Goal: Task Accomplishment & Management: Complete application form

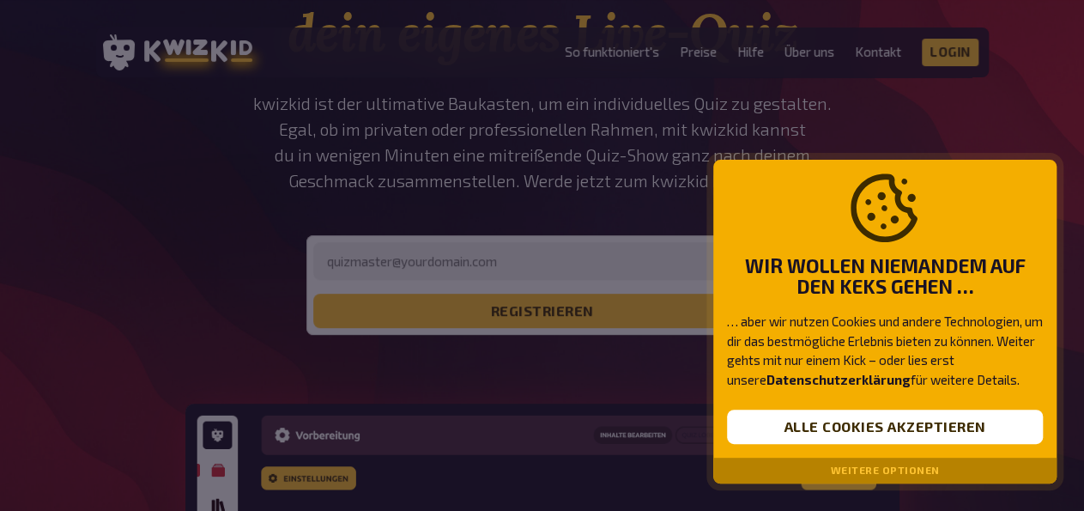
scroll to position [268, 0]
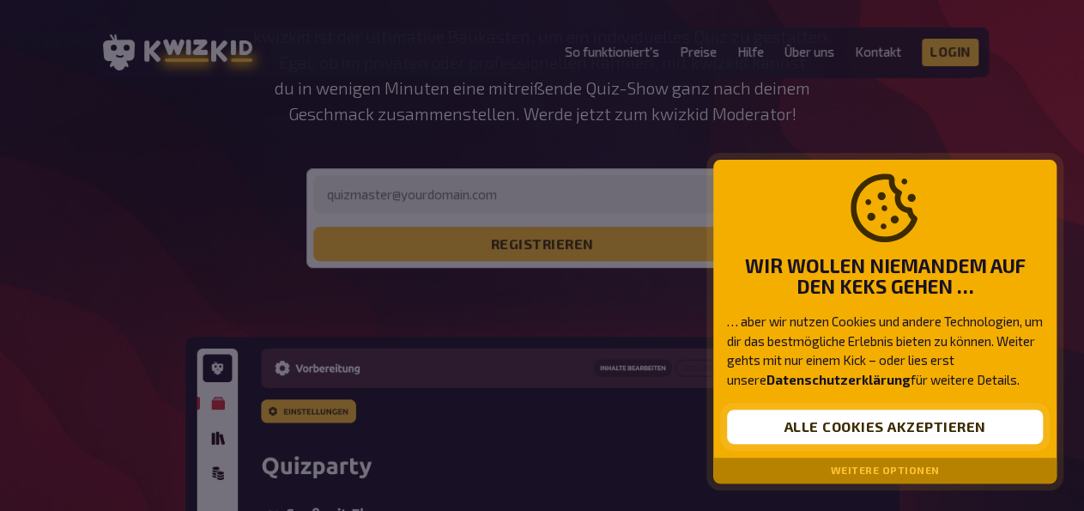
click at [805, 427] on button "Alle Cookies akzeptieren" at bounding box center [885, 427] width 316 height 34
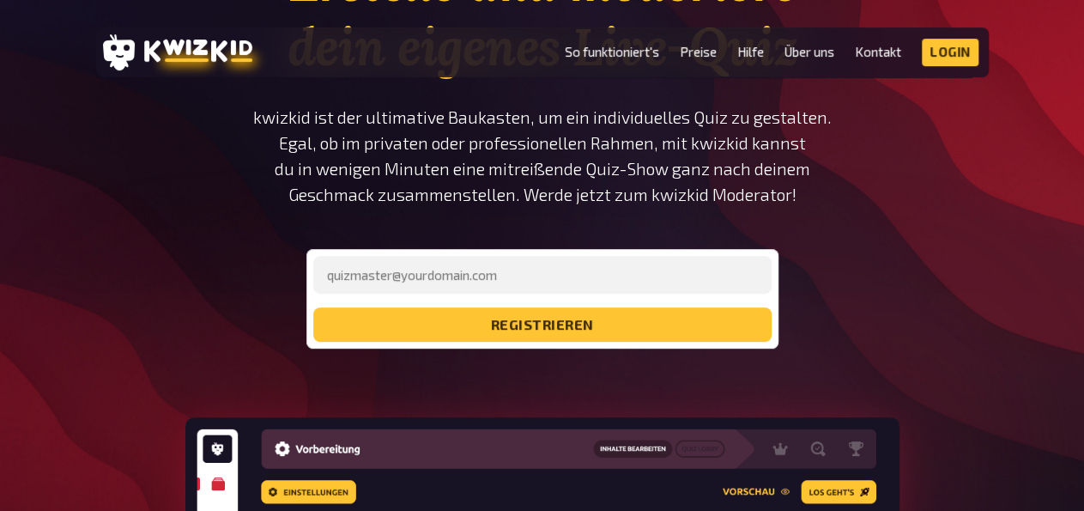
scroll to position [179, 0]
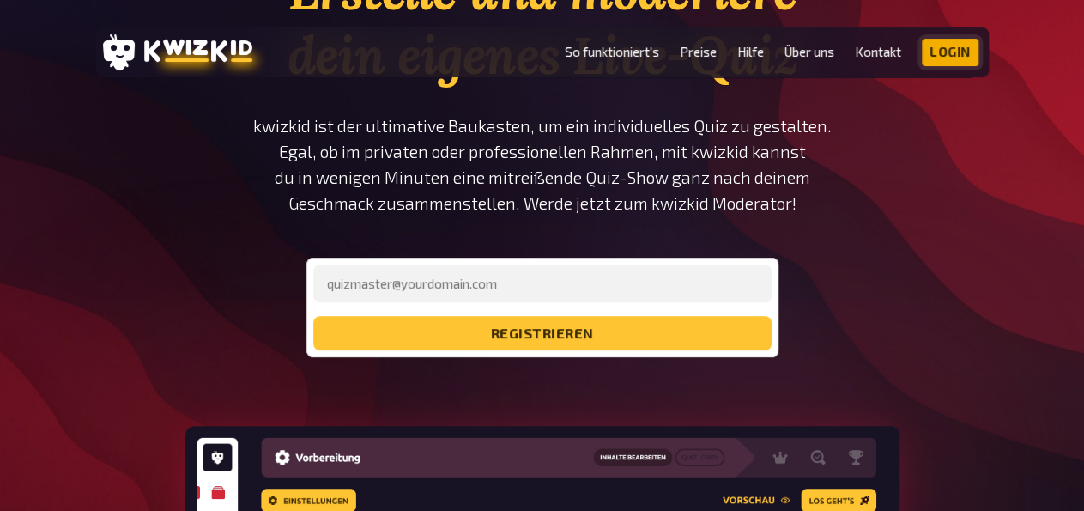
click at [948, 51] on link "Login" at bounding box center [950, 52] width 57 height 27
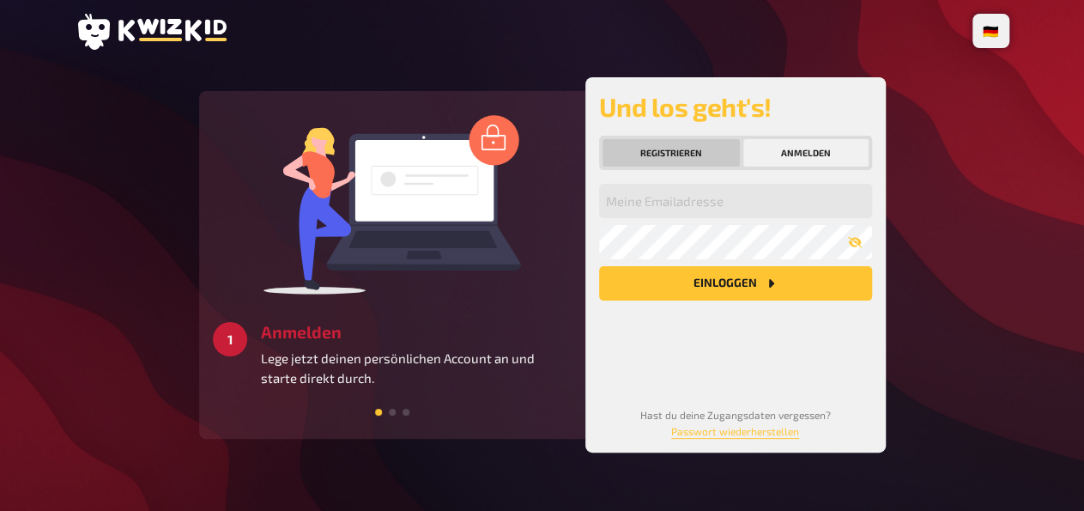
click at [641, 148] on button "Registrieren" at bounding box center [671, 152] width 137 height 27
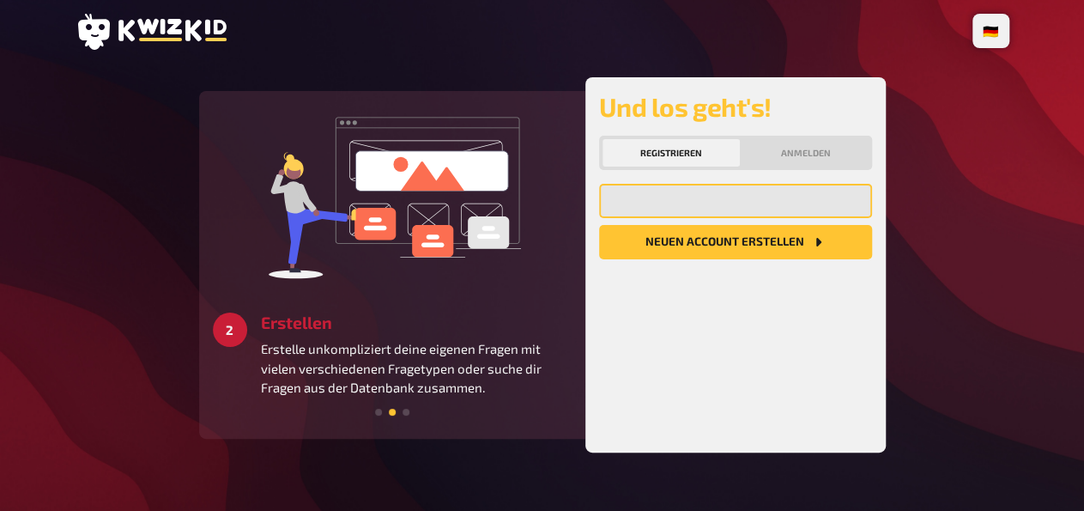
click at [629, 205] on input "email" at bounding box center [735, 201] width 273 height 34
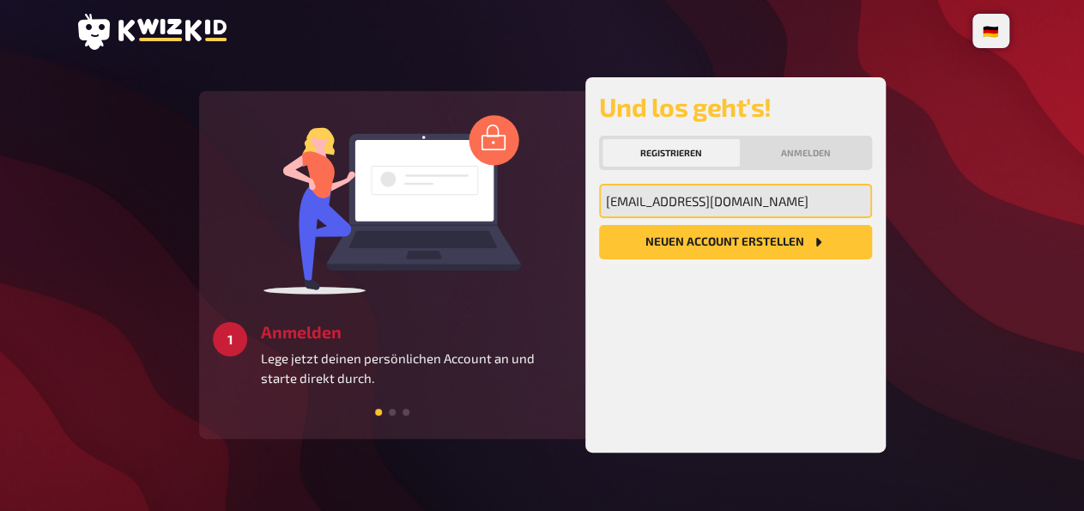
type input "[EMAIL_ADDRESS][DOMAIN_NAME]"
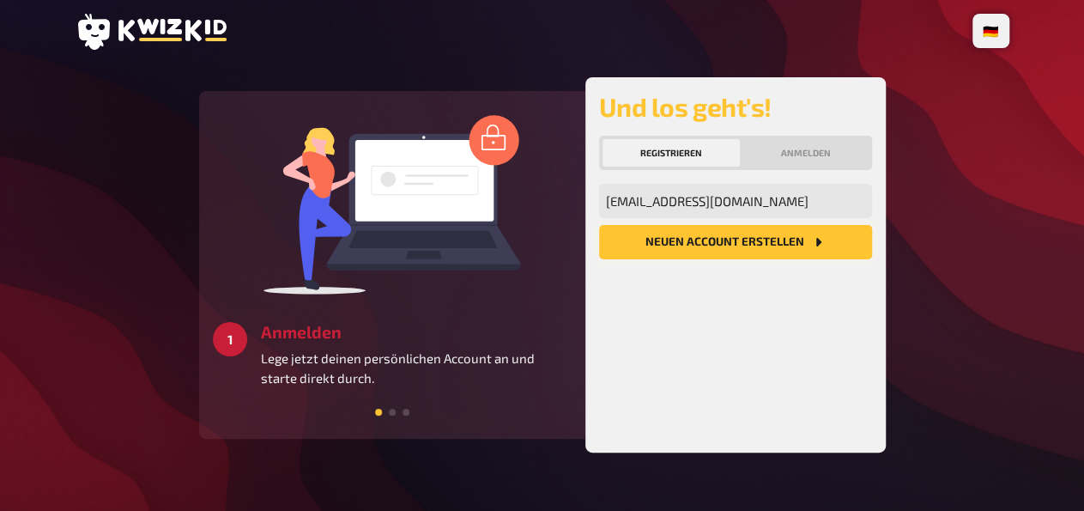
click at [689, 246] on button "Neuen Account Erstellen" at bounding box center [735, 242] width 273 height 34
